Goal: Information Seeking & Learning: Learn about a topic

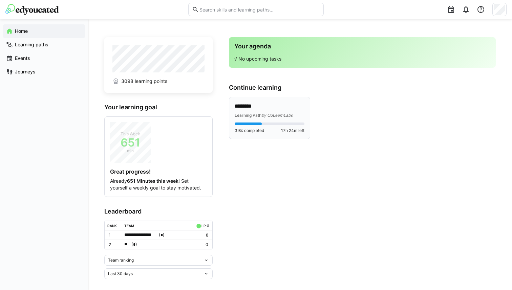
click at [274, 113] on span "by QuLearnLabs" at bounding box center [276, 115] width 31 height 5
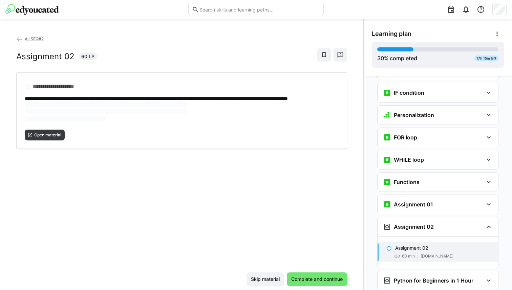
scroll to position [438, 0]
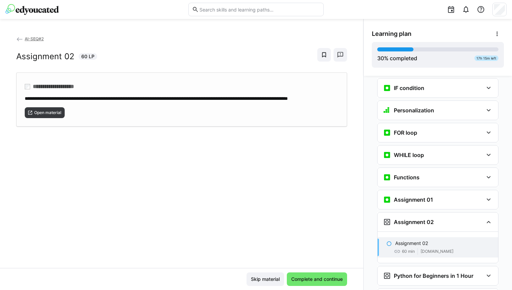
click at [54, 125] on div "**********" at bounding box center [181, 99] width 331 height 54
click at [309, 275] on span "Complete and continue" at bounding box center [317, 279] width 60 height 14
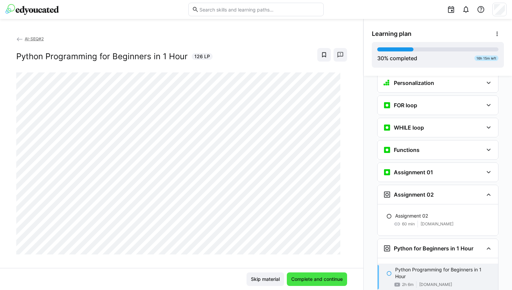
scroll to position [466, 0]
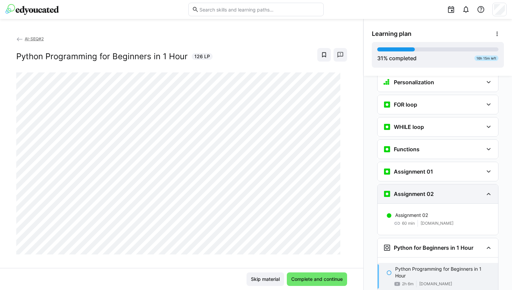
click at [454, 190] on div "Assignment 02" at bounding box center [433, 194] width 100 height 8
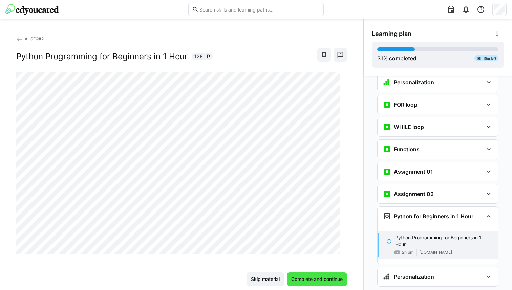
click at [303, 277] on span "Complete and continue" at bounding box center [316, 279] width 53 height 7
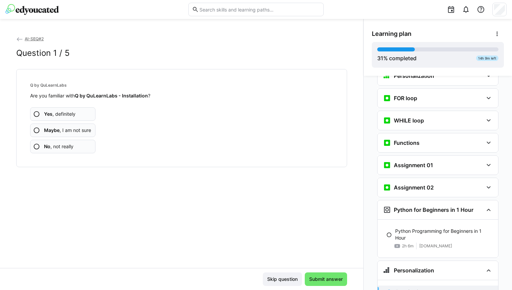
scroll to position [472, 0]
click at [77, 131] on span "Maybe , I am not sure" at bounding box center [67, 130] width 47 height 7
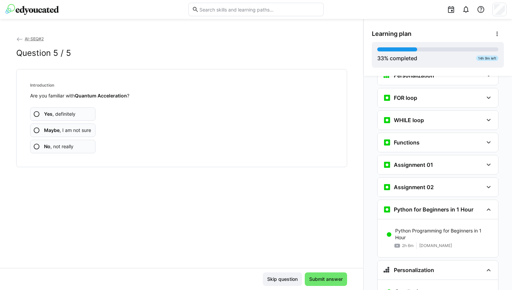
click at [77, 131] on span "Maybe , I am not sure" at bounding box center [67, 130] width 47 height 7
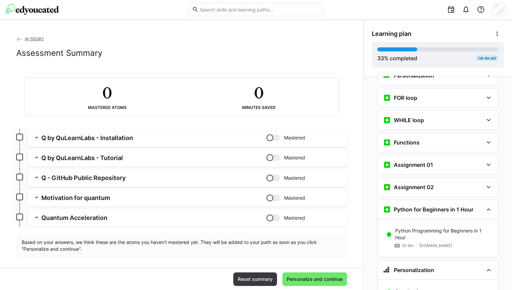
click at [302, 271] on div "Reset summary Personalize and continue" at bounding box center [181, 279] width 363 height 22
click at [306, 279] on span "Personalize and continue" at bounding box center [315, 279] width 58 height 7
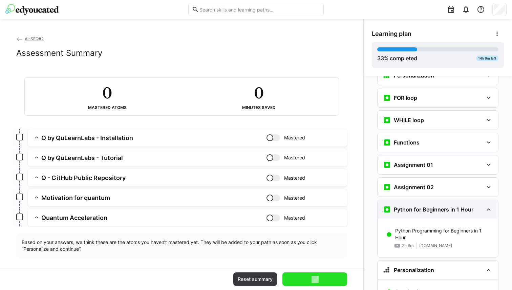
click at [435, 204] on div "Python for Beginners in 1 Hour" at bounding box center [437, 209] width 120 height 19
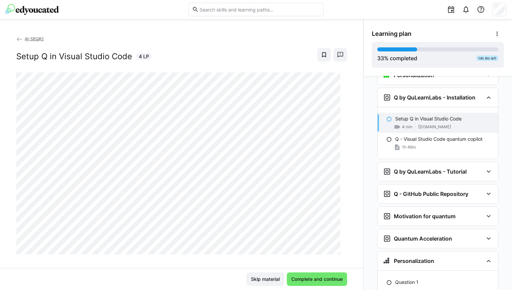
scroll to position [630, 0]
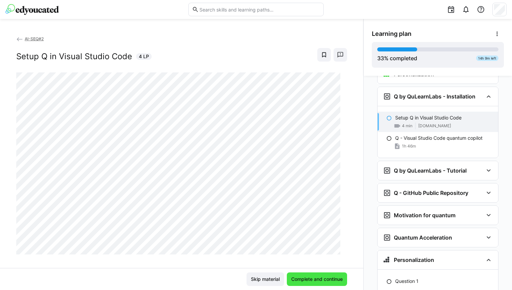
click at [309, 280] on span "Complete and continue" at bounding box center [316, 279] width 53 height 7
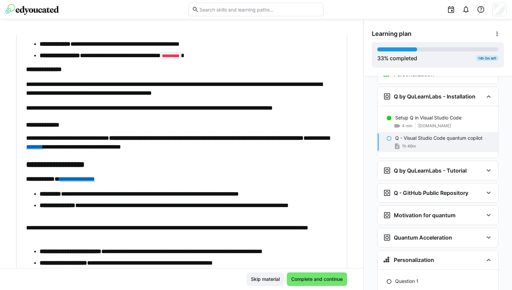
scroll to position [2100, 0]
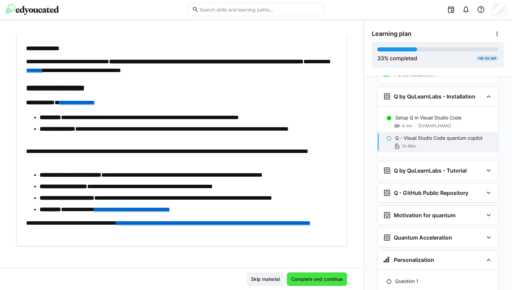
click at [299, 277] on span "Complete and continue" at bounding box center [316, 279] width 53 height 7
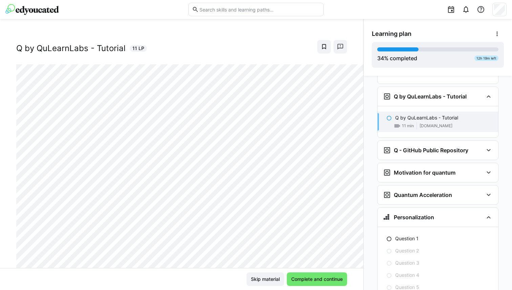
scroll to position [0, 0]
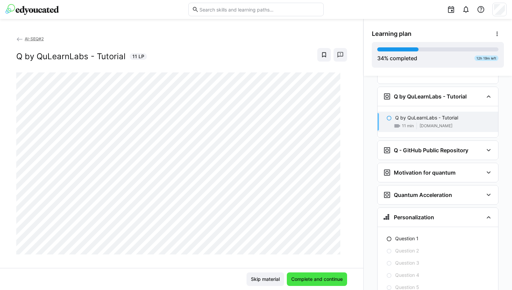
click at [322, 281] on span "Complete and continue" at bounding box center [316, 279] width 53 height 7
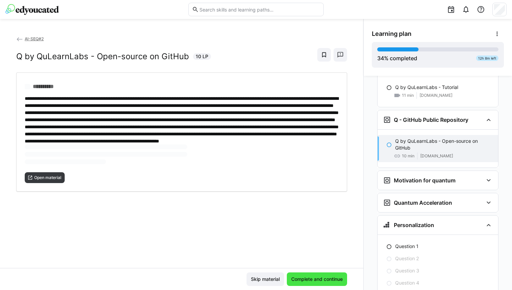
scroll to position [736, 0]
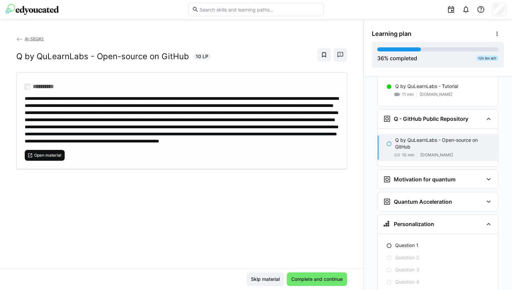
click at [52, 158] on span "Open material" at bounding box center [48, 155] width 28 height 5
click at [320, 281] on span "Complete and continue" at bounding box center [316, 279] width 53 height 7
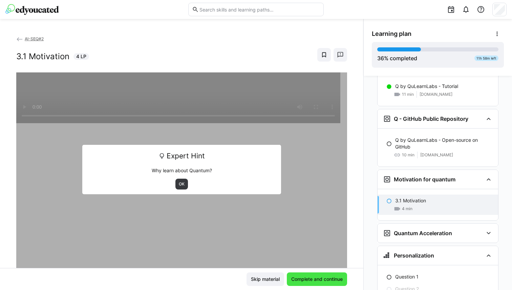
scroll to position [774, 0]
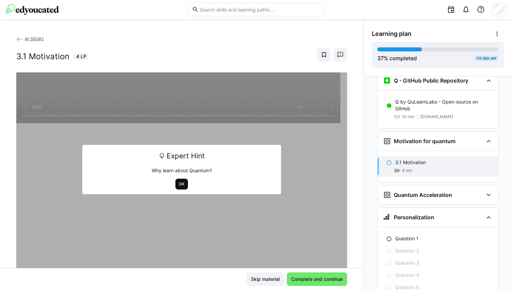
click at [179, 182] on span "OK" at bounding box center [181, 183] width 7 height 5
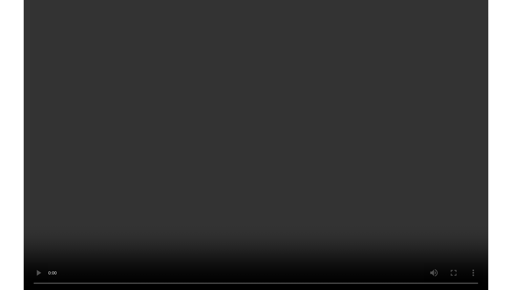
scroll to position [806, 0]
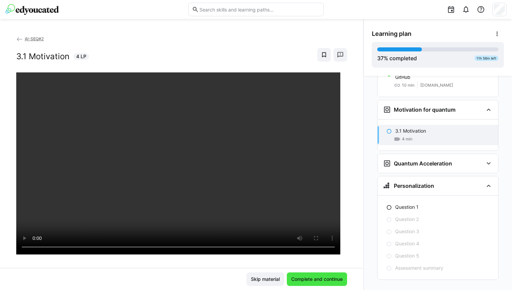
click at [322, 279] on span "Complete and continue" at bounding box center [316, 279] width 53 height 7
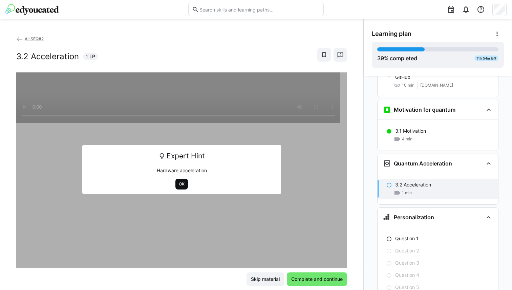
click at [178, 180] on span "OK" at bounding box center [181, 184] width 13 height 11
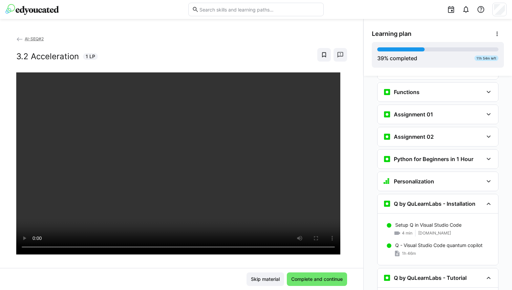
scroll to position [499, 0]
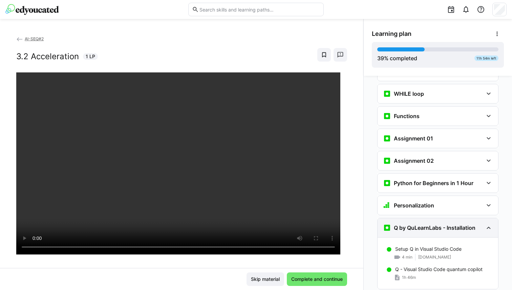
click at [411, 224] on h3 "Q by QuLearnLabs - Installation" at bounding box center [435, 227] width 82 height 7
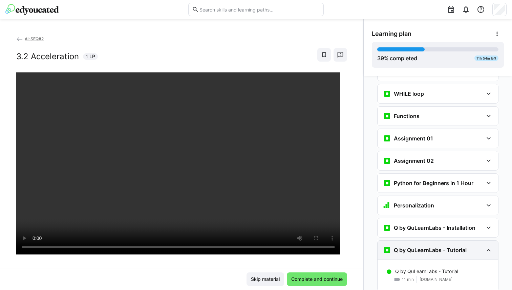
click at [413, 247] on h3 "Q by QuLearnLabs - Tutorial" at bounding box center [430, 250] width 73 height 7
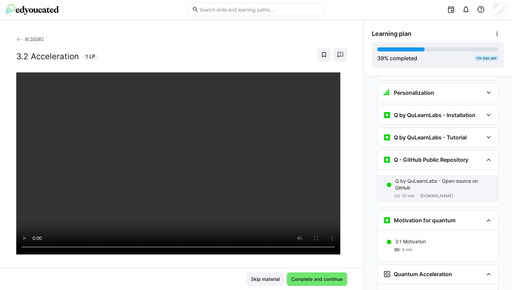
scroll to position [617, 0]
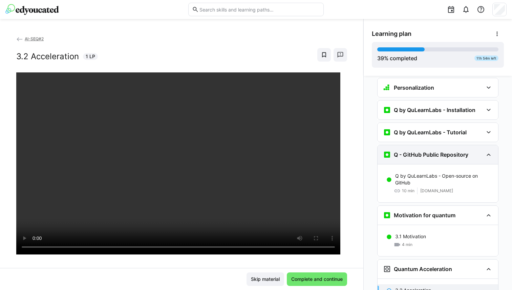
click at [441, 149] on div "Q - GitHub Public Repository" at bounding box center [437, 154] width 120 height 19
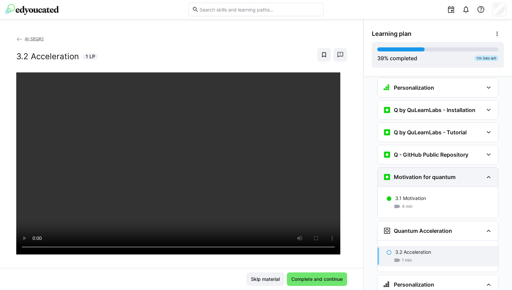
click at [426, 174] on h3 "Motivation for quantum" at bounding box center [425, 177] width 62 height 7
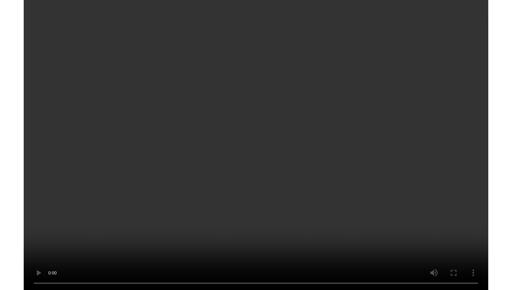
scroll to position [684, 0]
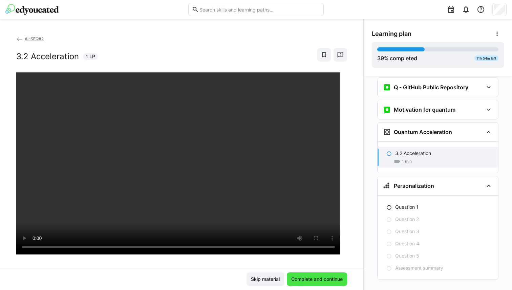
click at [321, 279] on span "Complete and continue" at bounding box center [316, 279] width 53 height 7
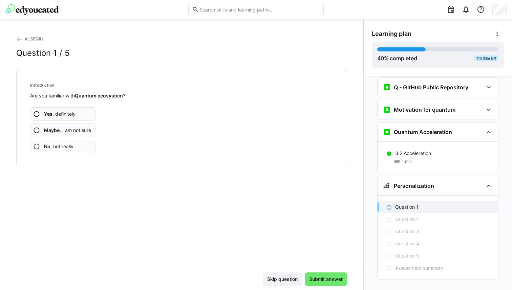
click at [78, 128] on span "Maybe , I am not sure" at bounding box center [67, 130] width 47 height 7
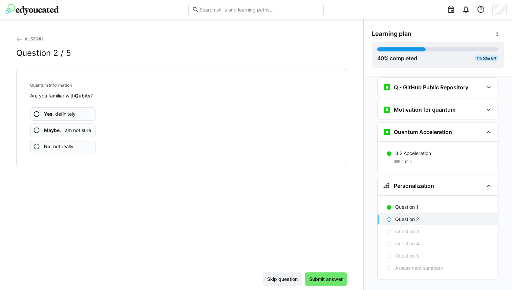
click at [78, 128] on span "Maybe , I am not sure" at bounding box center [67, 130] width 47 height 7
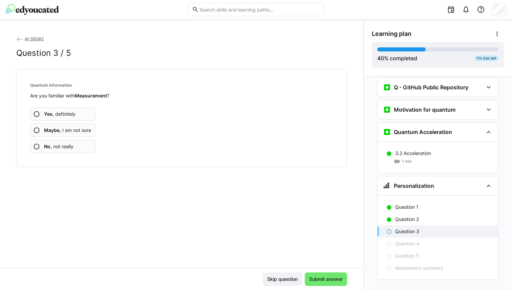
click at [78, 128] on span "Maybe , I am not sure" at bounding box center [67, 130] width 47 height 7
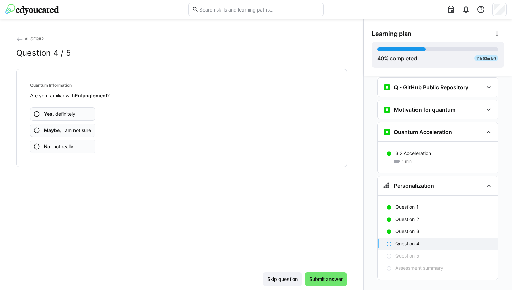
click at [78, 128] on span "Maybe , I am not sure" at bounding box center [67, 130] width 47 height 7
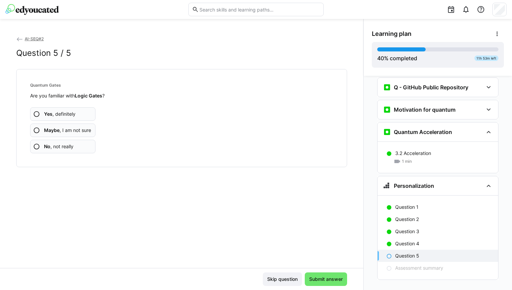
click at [78, 128] on span "Maybe , I am not sure" at bounding box center [67, 130] width 47 height 7
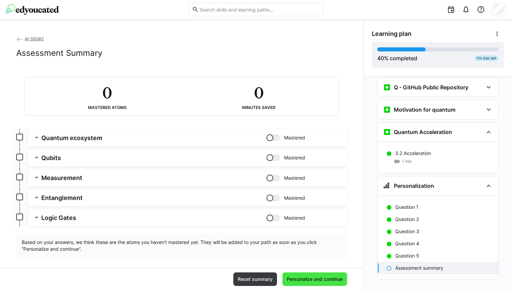
click at [300, 281] on span "Personalize and continue" at bounding box center [315, 279] width 58 height 7
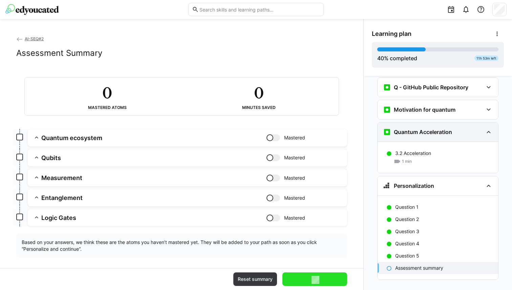
click at [452, 126] on div "Quantum Acceleration" at bounding box center [437, 132] width 120 height 19
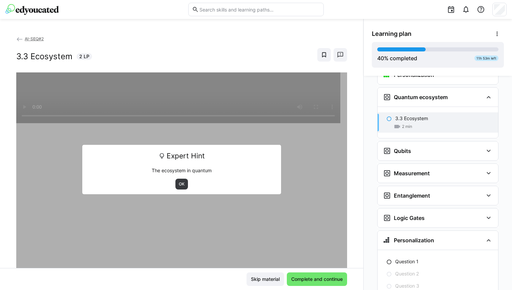
scroll to position [764, 0]
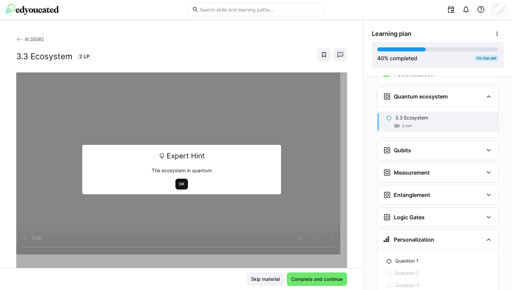
click at [178, 184] on span "OK" at bounding box center [181, 183] width 7 height 5
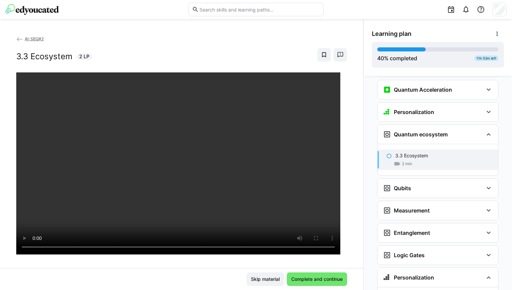
scroll to position [728, 0]
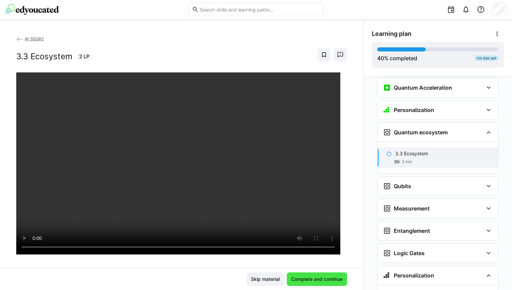
click at [295, 276] on span "Complete and continue" at bounding box center [316, 279] width 53 height 7
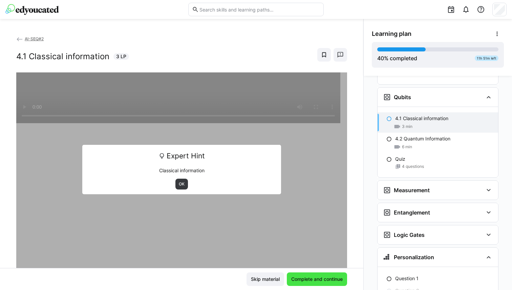
scroll to position [818, 0]
click at [178, 182] on span "OK" at bounding box center [181, 183] width 7 height 5
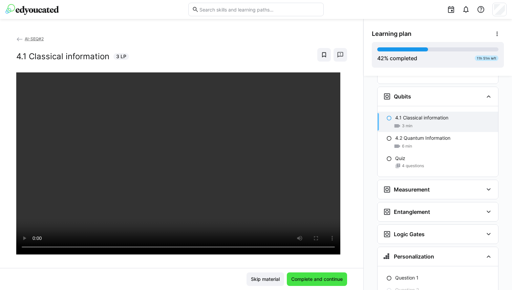
click at [302, 279] on span "Complete and continue" at bounding box center [316, 279] width 53 height 7
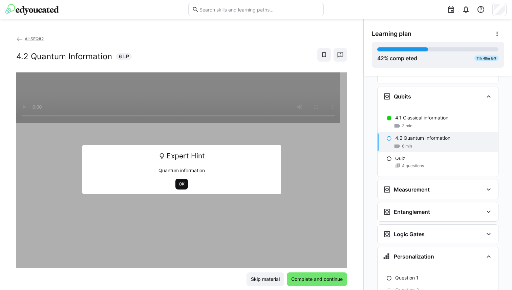
click at [182, 185] on span "OK" at bounding box center [181, 184] width 13 height 11
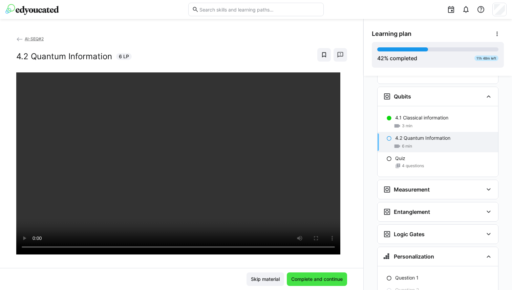
click at [306, 281] on span "Complete and continue" at bounding box center [316, 279] width 53 height 7
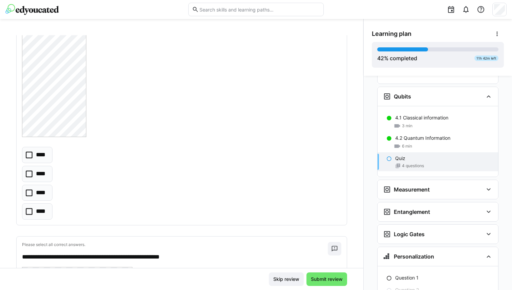
scroll to position [336, 0]
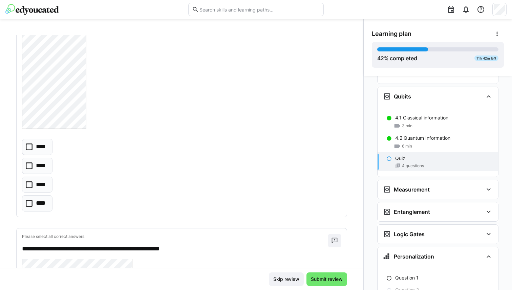
click at [30, 186] on icon at bounding box center [29, 184] width 7 height 7
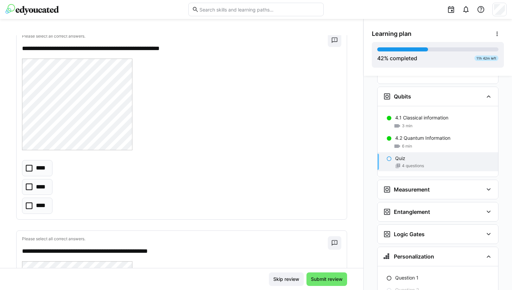
scroll to position [535, 0]
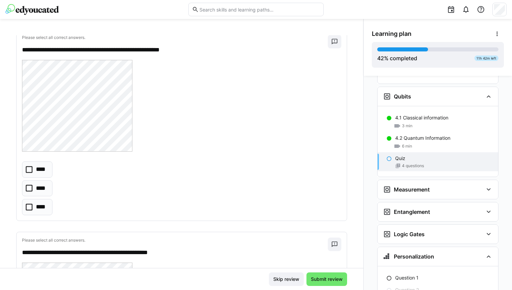
click at [31, 188] on icon at bounding box center [29, 188] width 7 height 7
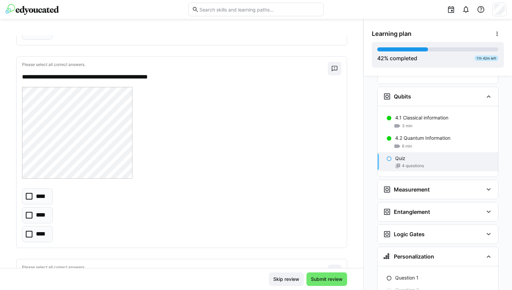
scroll to position [711, 0]
click at [30, 218] on icon at bounding box center [29, 214] width 7 height 7
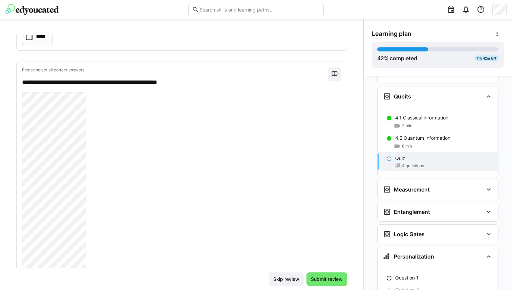
scroll to position [914, 0]
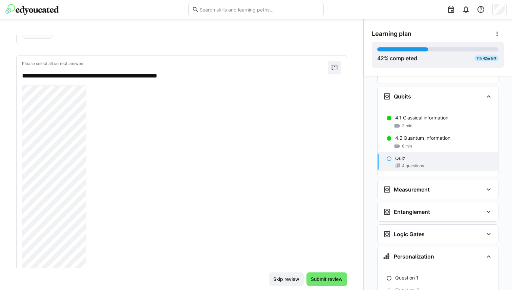
click at [269, 213] on div at bounding box center [181, 269] width 319 height 367
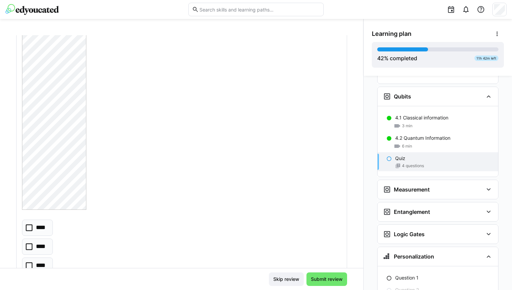
scroll to position [1202, 0]
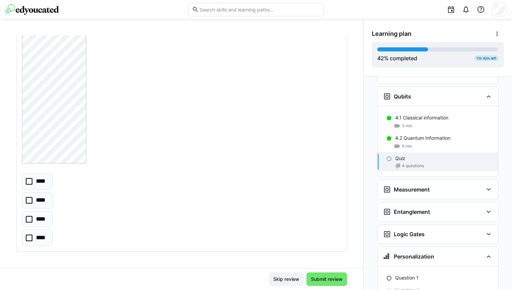
click at [44, 239] on p "****" at bounding box center [42, 238] width 12 height 9
click at [316, 282] on span "Submit review" at bounding box center [327, 279] width 34 height 7
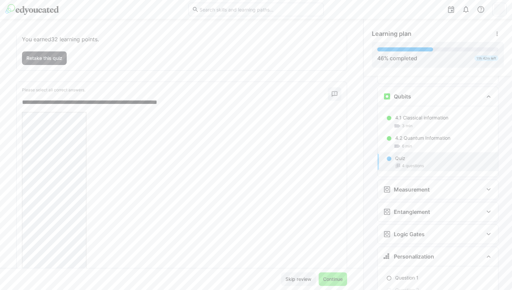
scroll to position [0, 0]
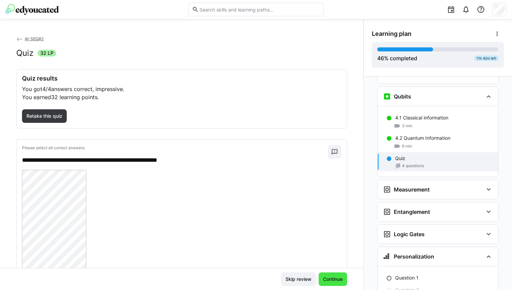
click at [324, 275] on span "Continue" at bounding box center [332, 279] width 28 height 14
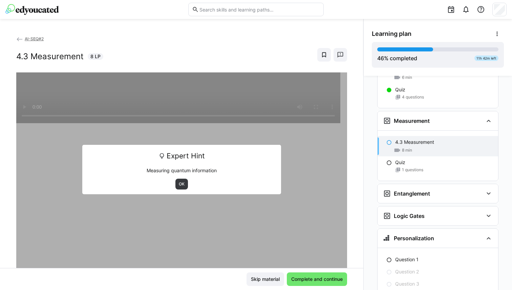
scroll to position [889, 0]
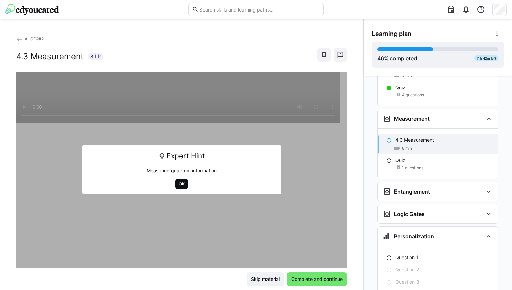
click at [178, 184] on span "OK" at bounding box center [181, 183] width 7 height 5
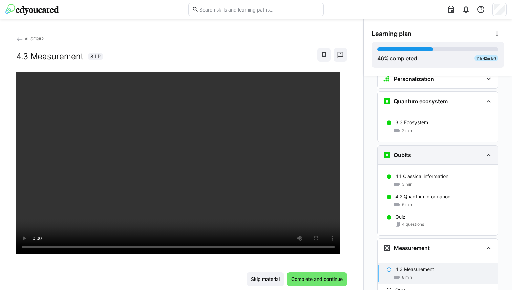
click at [423, 151] on div "Qubits" at bounding box center [433, 155] width 100 height 8
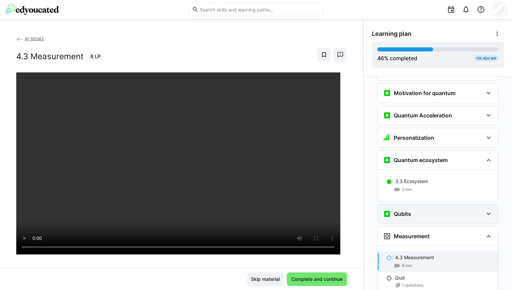
scroll to position [686, 0]
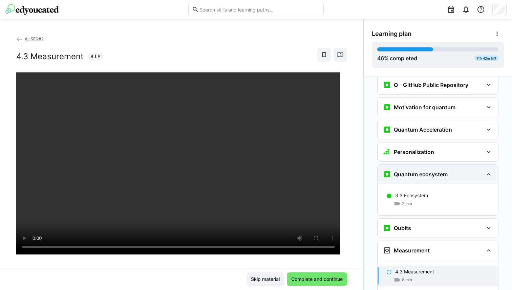
click at [408, 171] on h3 "Quantum ecosystem" at bounding box center [421, 174] width 54 height 7
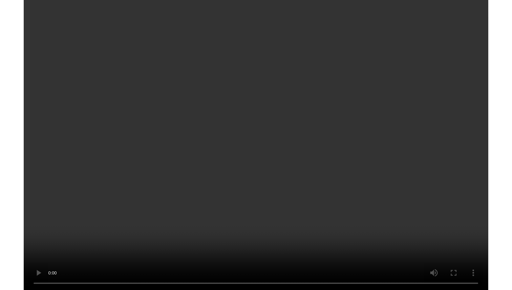
scroll to position [819, 0]
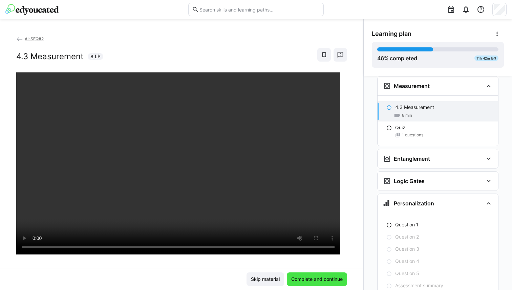
click at [306, 279] on span "Complete and continue" at bounding box center [316, 279] width 53 height 7
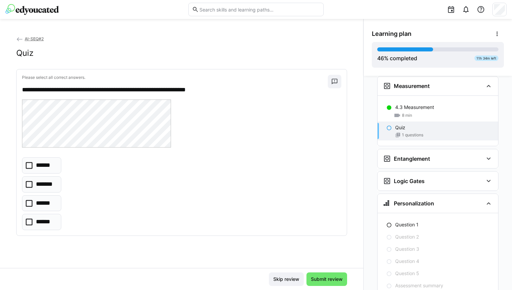
click at [46, 171] on eds-checkbox "******" at bounding box center [41, 165] width 39 height 16
click at [328, 279] on span "Submit review" at bounding box center [327, 279] width 34 height 7
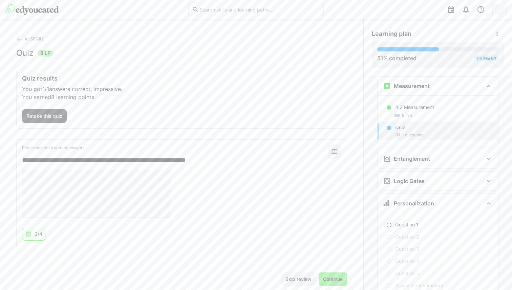
click at [328, 279] on span "Continue" at bounding box center [333, 279] width 22 height 7
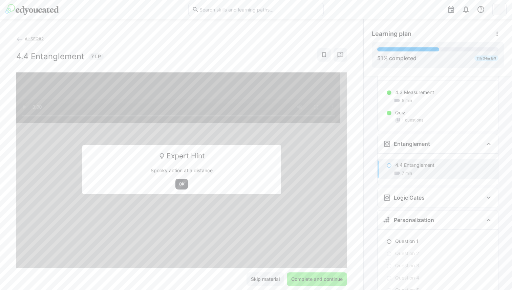
scroll to position [837, 0]
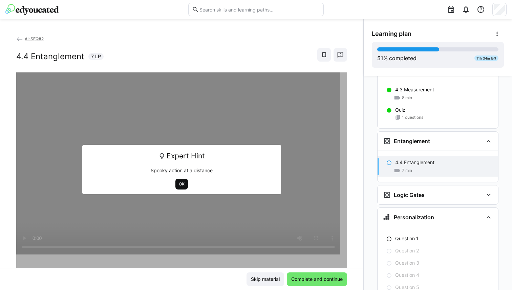
click at [178, 182] on span "OK" at bounding box center [181, 183] width 7 height 5
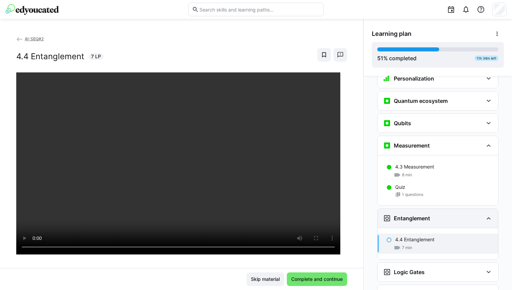
scroll to position [757, 0]
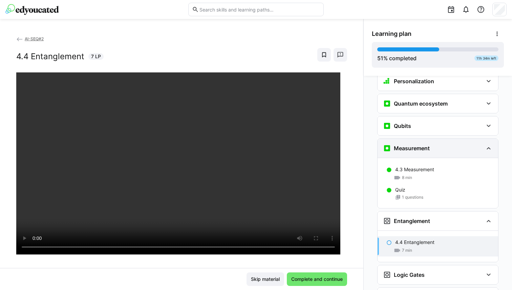
click at [426, 144] on div "Measurement" at bounding box center [433, 148] width 100 height 8
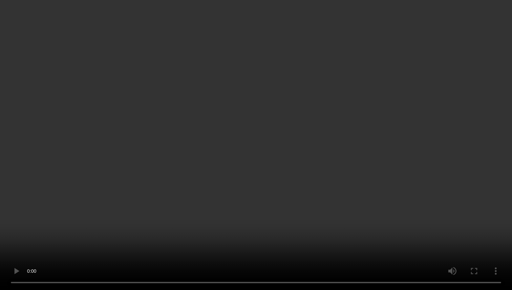
scroll to position [818, 0]
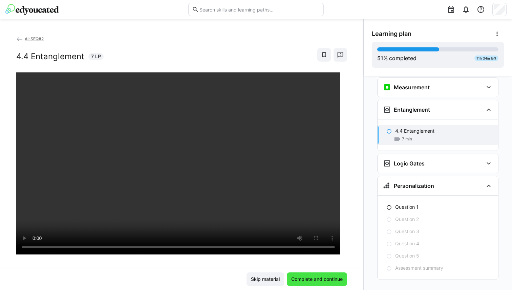
click at [300, 274] on span "Complete and continue" at bounding box center [317, 279] width 60 height 14
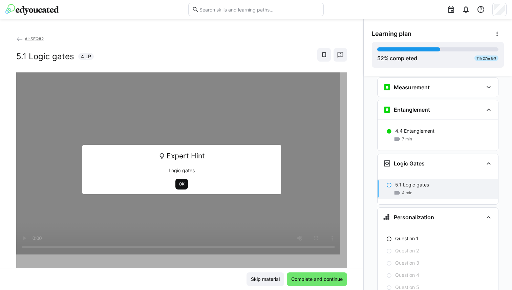
click at [178, 184] on span "OK" at bounding box center [181, 183] width 7 height 5
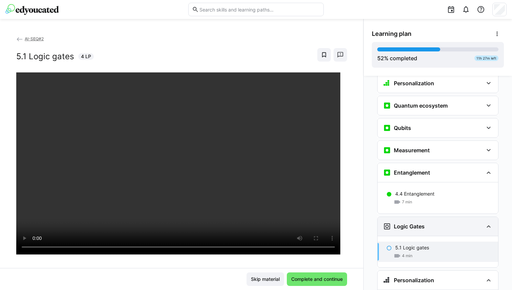
scroll to position [753, 0]
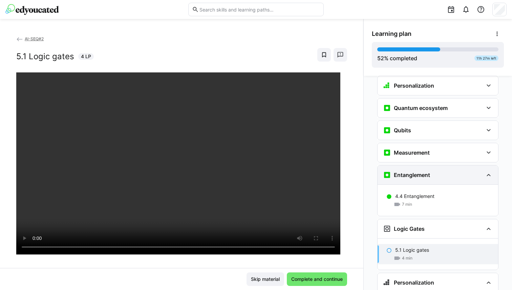
click at [409, 172] on h3 "Entanglement" at bounding box center [412, 175] width 36 height 7
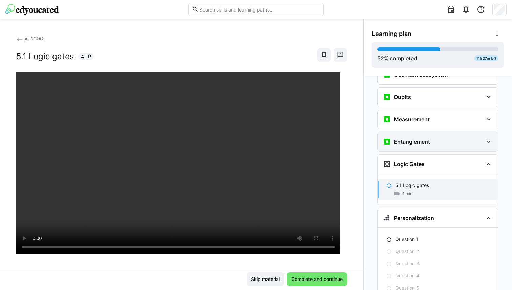
scroll to position [784, 0]
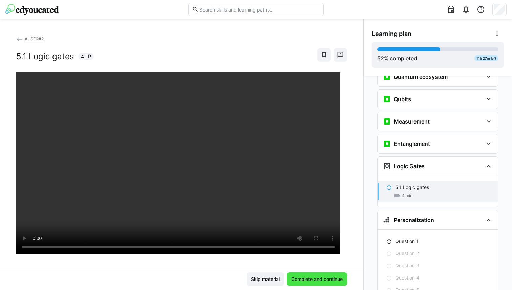
click at [305, 276] on span "Complete and continue" at bounding box center [316, 279] width 53 height 7
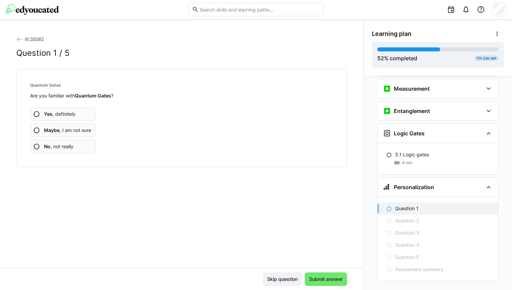
scroll to position [818, 0]
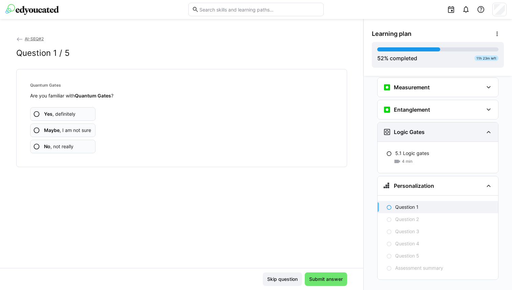
click at [467, 128] on div "Logic Gates" at bounding box center [433, 132] width 100 height 8
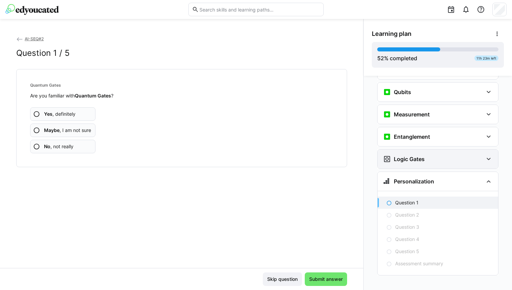
scroll to position [787, 0]
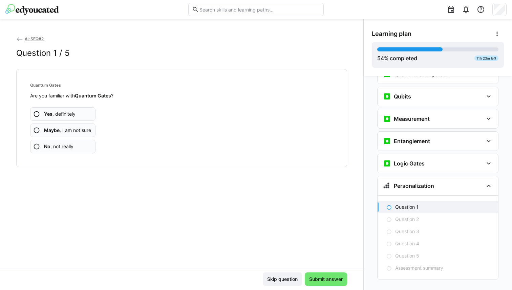
click at [85, 128] on span "Maybe , I am not sure" at bounding box center [67, 130] width 47 height 7
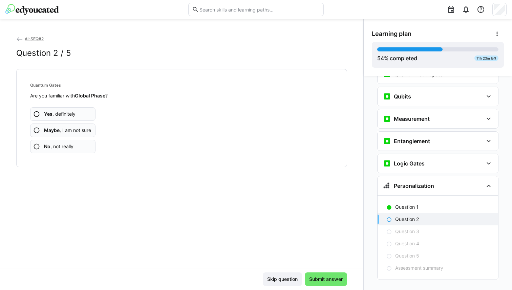
click at [85, 128] on span "Maybe , I am not sure" at bounding box center [67, 130] width 47 height 7
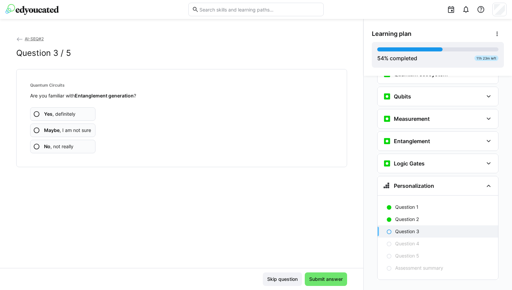
click at [85, 128] on span "Maybe , I am not sure" at bounding box center [67, 130] width 47 height 7
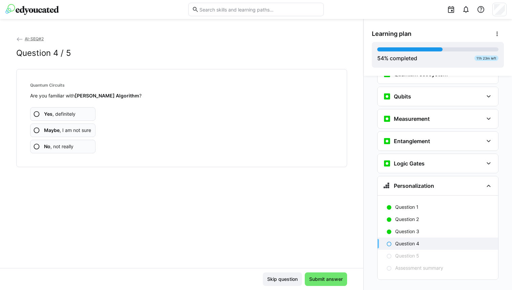
click at [85, 128] on span "Maybe , I am not sure" at bounding box center [67, 130] width 47 height 7
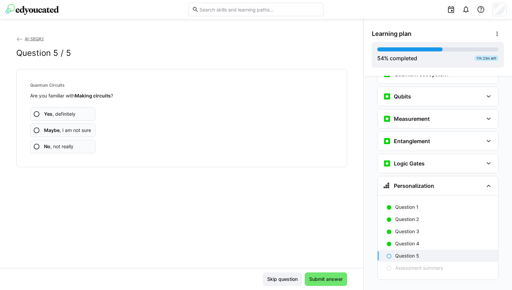
click at [85, 128] on span "Maybe , I am not sure" at bounding box center [67, 130] width 47 height 7
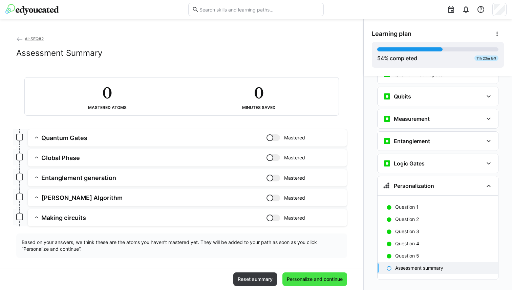
click at [309, 282] on span "Personalize and continue" at bounding box center [315, 279] width 58 height 7
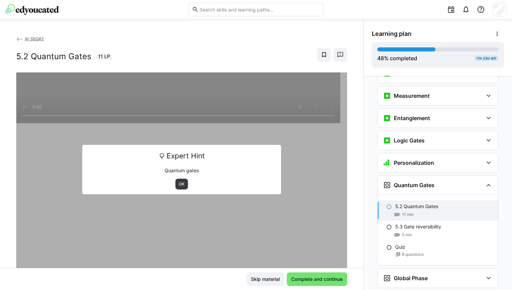
scroll to position [801, 0]
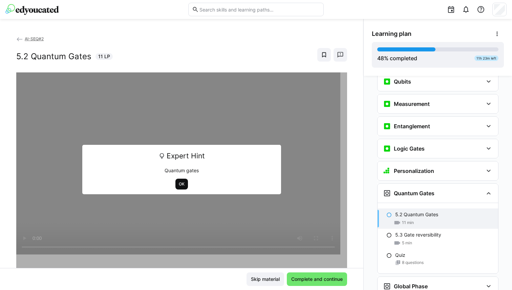
click at [179, 186] on span "OK" at bounding box center [181, 183] width 7 height 5
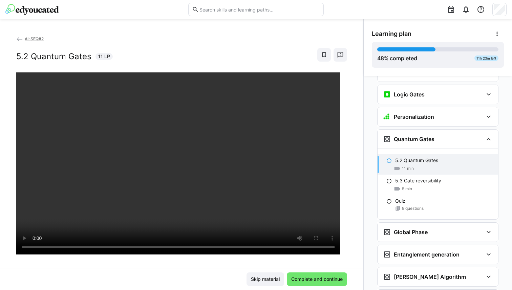
scroll to position [845, 0]
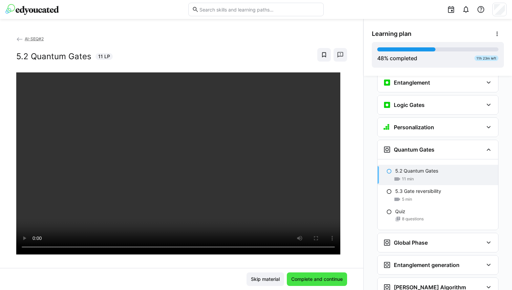
click at [301, 277] on span "Complete and continue" at bounding box center [316, 279] width 53 height 7
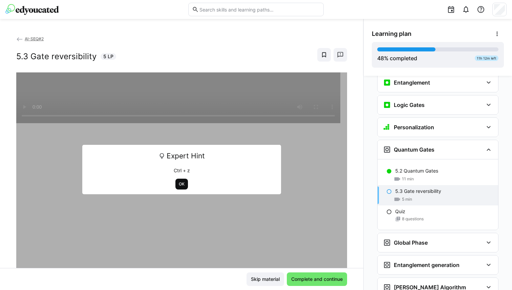
click at [178, 185] on span "OK" at bounding box center [181, 183] width 7 height 5
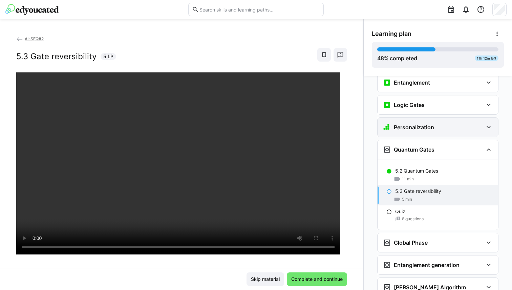
click at [423, 122] on div "Personalization" at bounding box center [437, 127] width 120 height 19
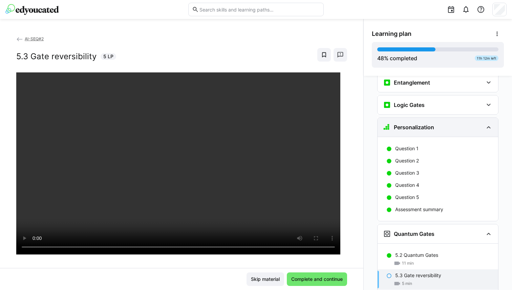
click at [423, 122] on div "Personalization" at bounding box center [437, 127] width 120 height 19
